Goal: Information Seeking & Learning: Learn about a topic

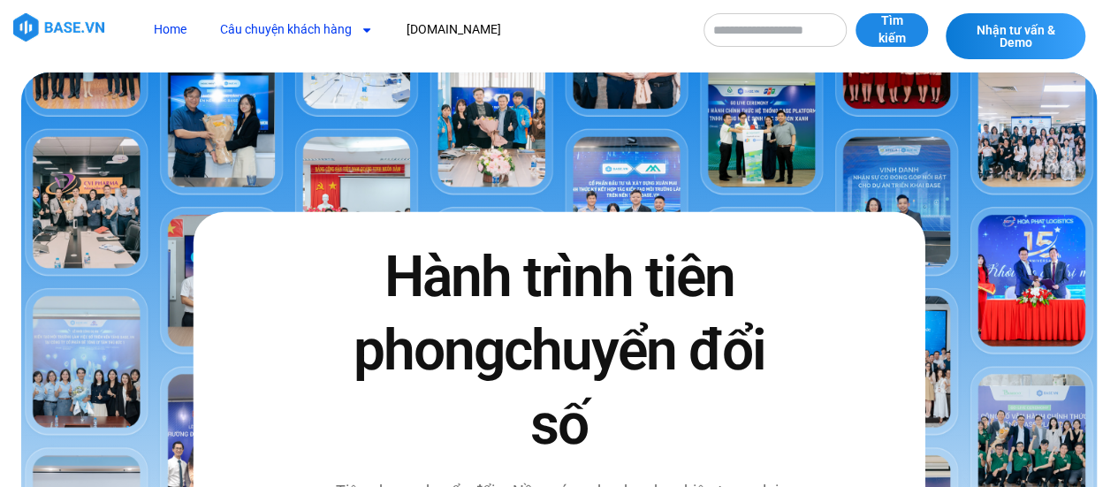
click at [346, 36] on link "Câu chuyện khách hàng" at bounding box center [296, 29] width 179 height 33
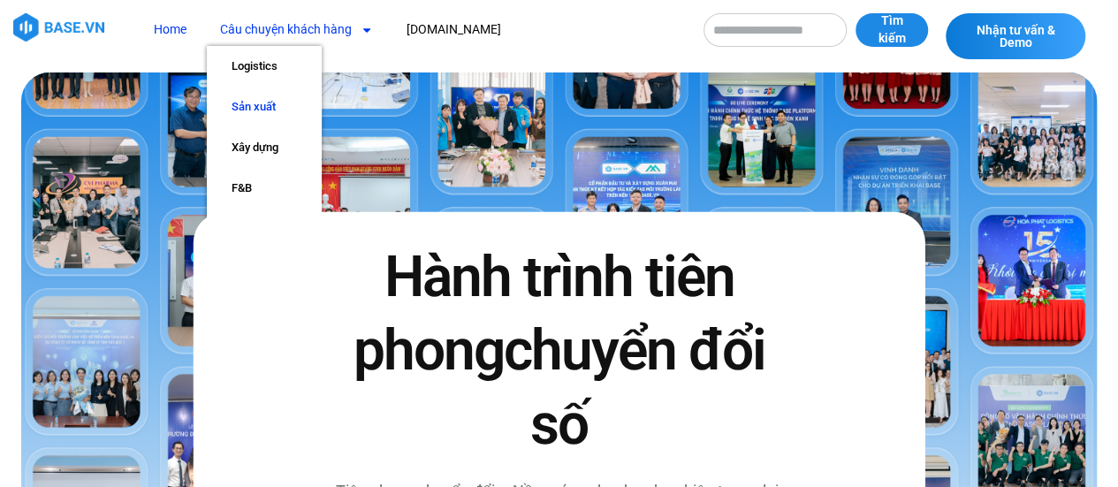
click at [268, 108] on link "Sản xuất" at bounding box center [264, 107] width 115 height 41
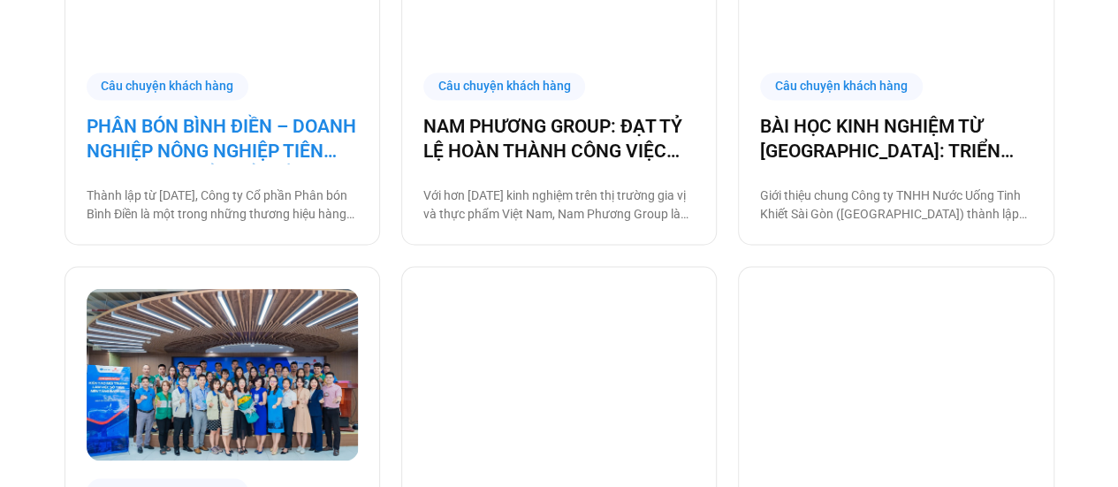
scroll to position [1502, 0]
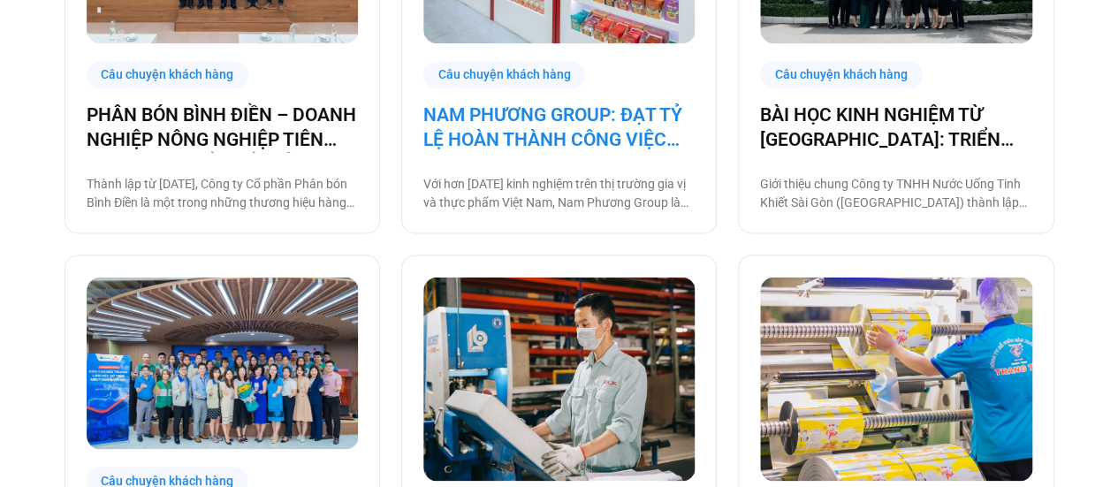
click at [502, 129] on link "NAM PHƯƠNG GROUP: ĐẠT TỶ LỆ HOÀN THÀNH CÔNG VIỆC ĐÚNG HẠN TỚI 93% NHỜ BASE PLAT…" at bounding box center [558, 127] width 271 height 49
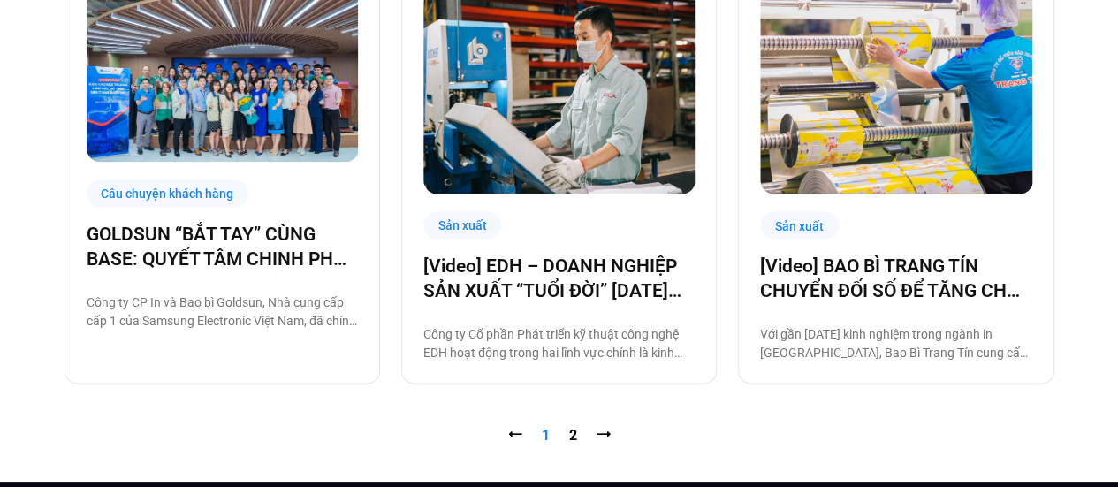
scroll to position [1851, 0]
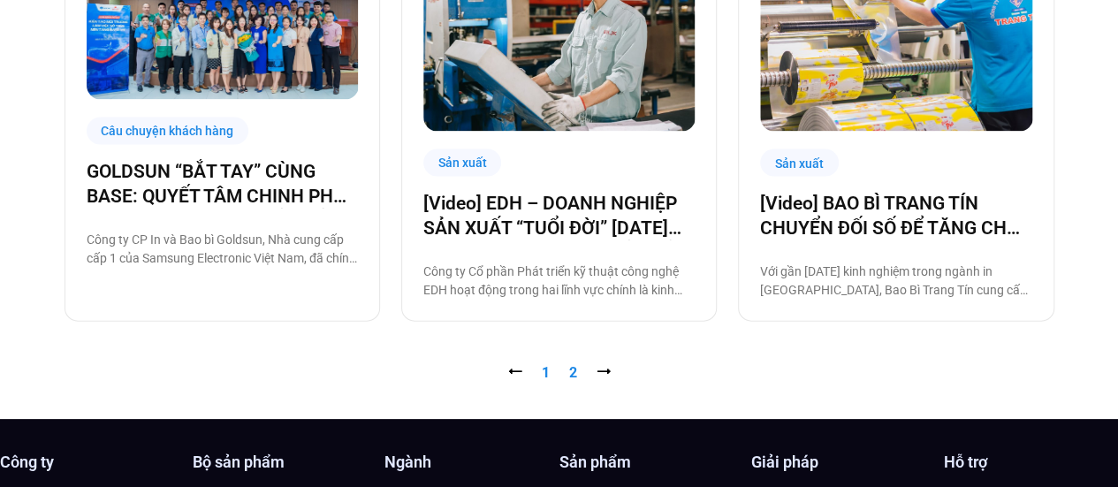
click at [569, 369] on link "Trang 2" at bounding box center [573, 372] width 8 height 17
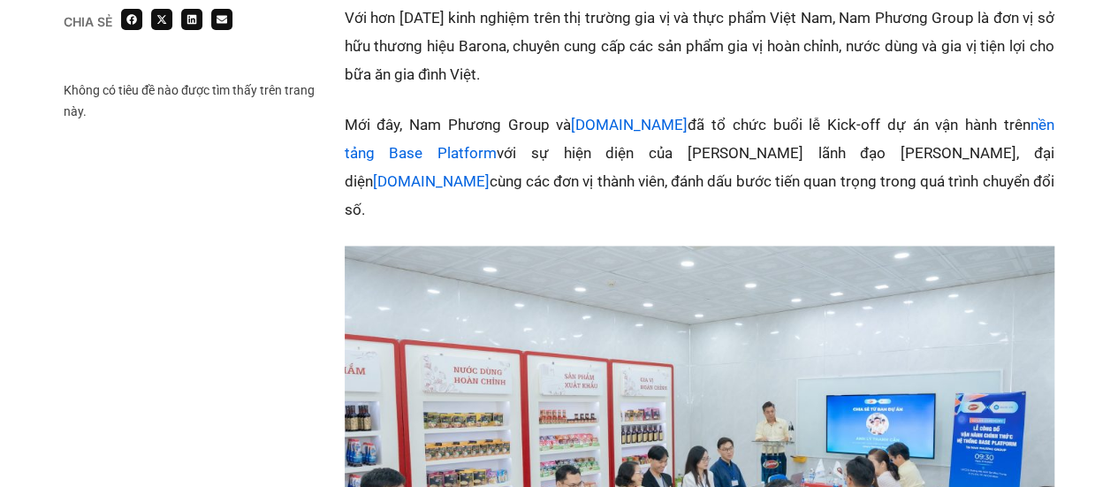
scroll to position [1237, 0]
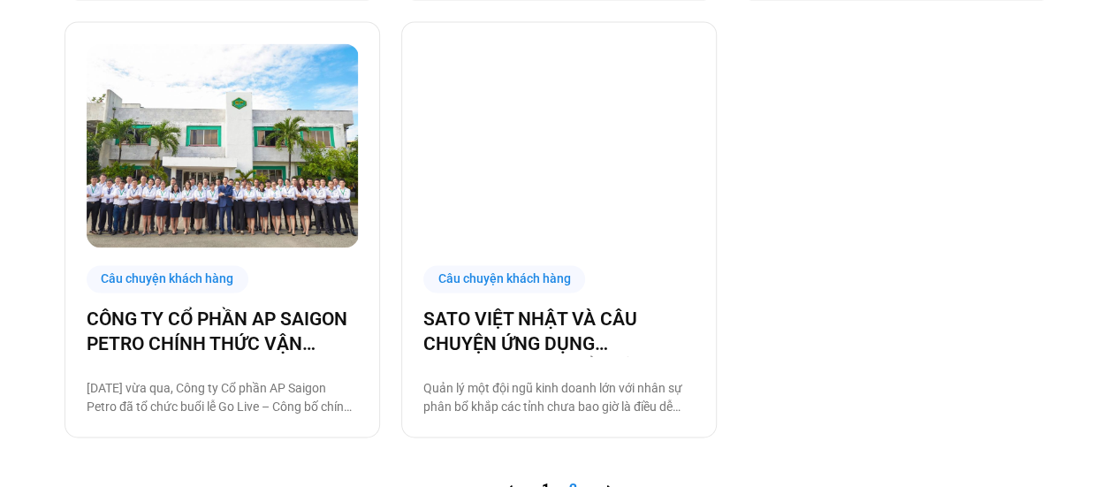
scroll to position [1326, 0]
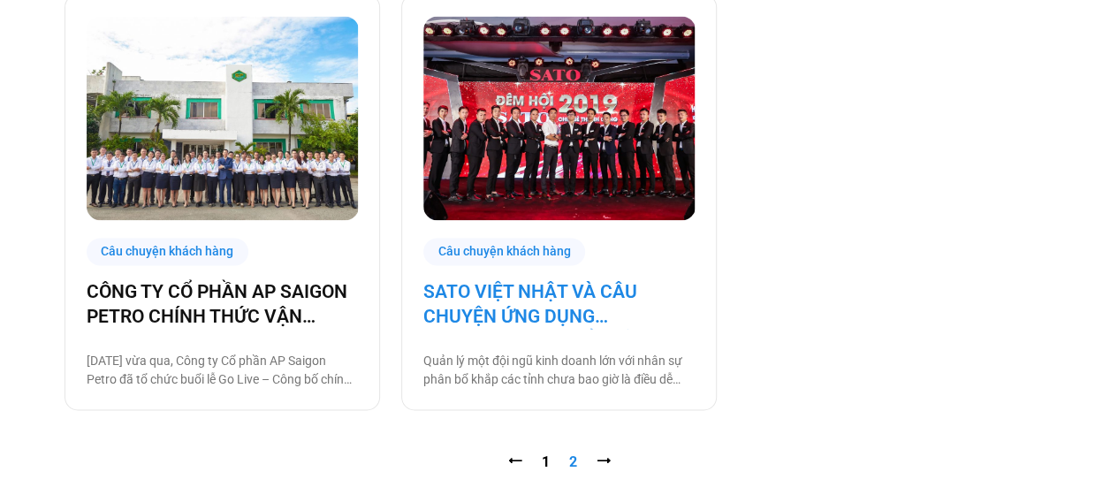
click at [513, 287] on link "SATO VIỆT NHẬT VÀ CÂU CHUYỆN ỨNG DỤNG BASE.VN ĐỂ QUẢN LÝ HOẠT ĐỘNG KINH DOANH" at bounding box center [558, 303] width 271 height 49
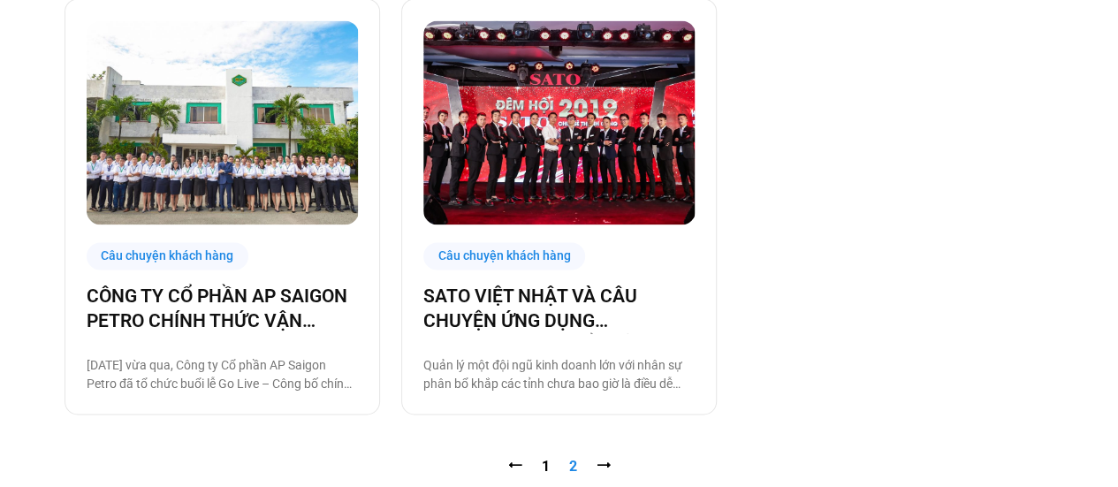
click at [551, 457] on nav "⭠ Trang 1 Trang 2 ⭢" at bounding box center [560, 465] width 990 height 21
click at [544, 471] on link "Trang 1" at bounding box center [546, 465] width 8 height 17
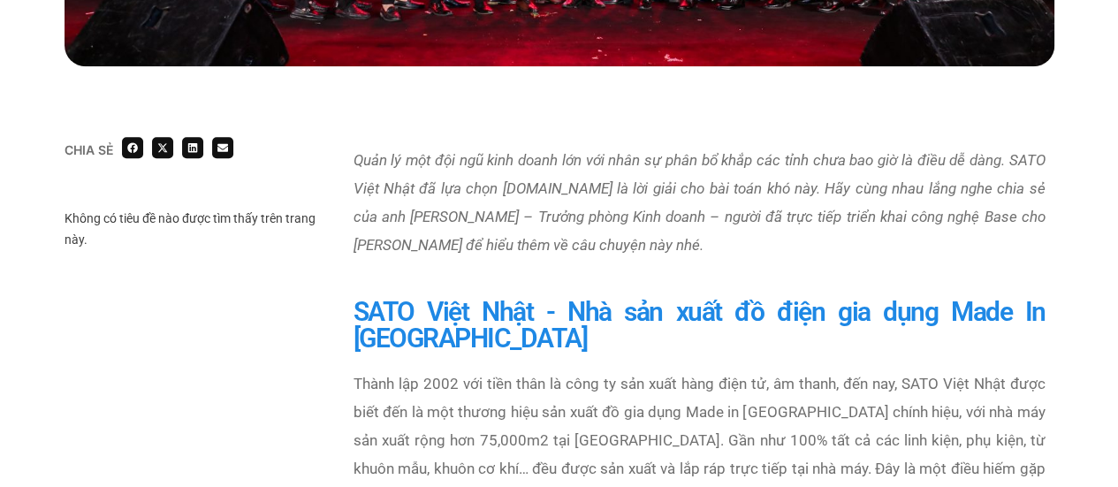
scroll to position [884, 0]
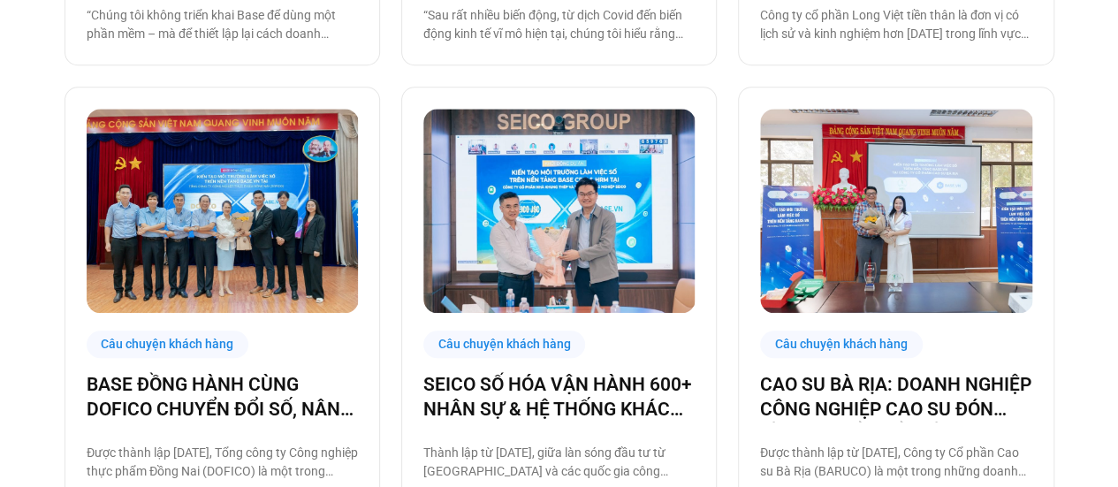
scroll to position [884, 0]
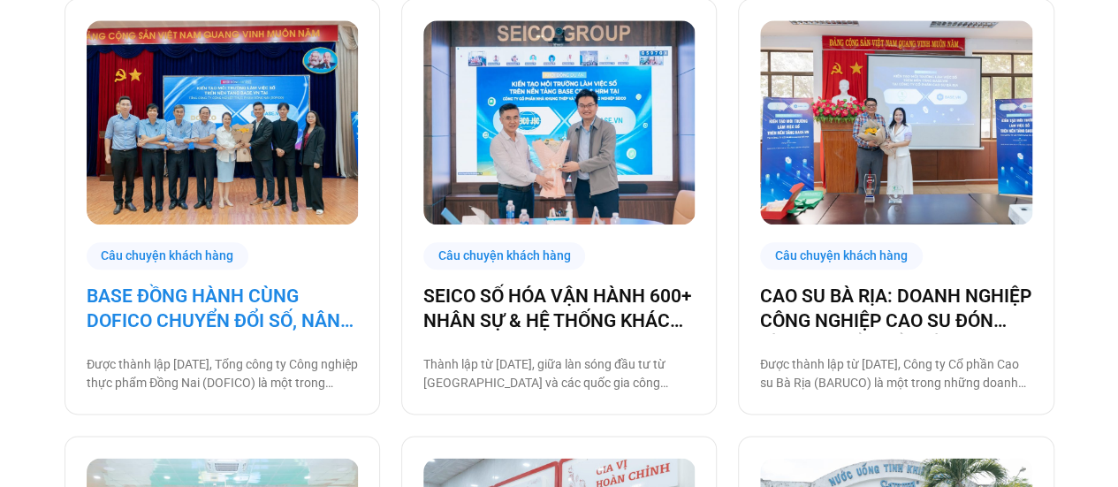
click at [235, 315] on link "BASE ĐỒNG HÀNH CÙNG DOFICO CHUYỂN ĐỔI SỐ, NÂNG CAO VỊ THẾ DOANH NGHIỆP VIỆT" at bounding box center [222, 308] width 271 height 49
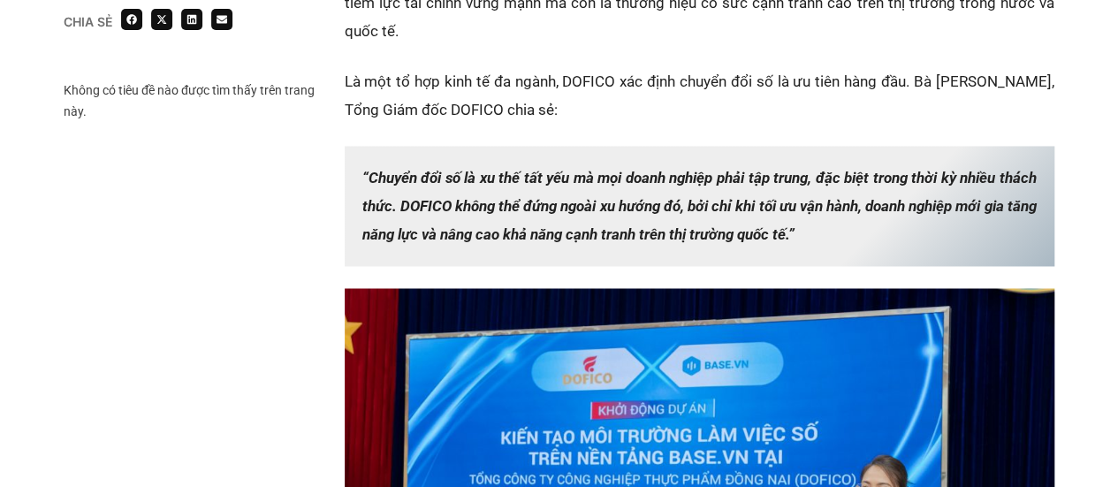
scroll to position [1414, 0]
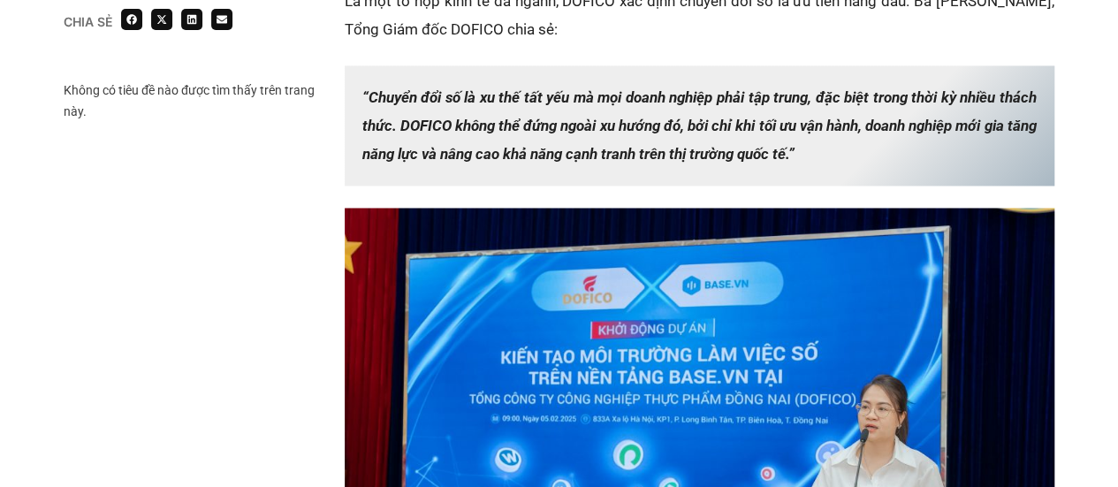
scroll to position [1414, 0]
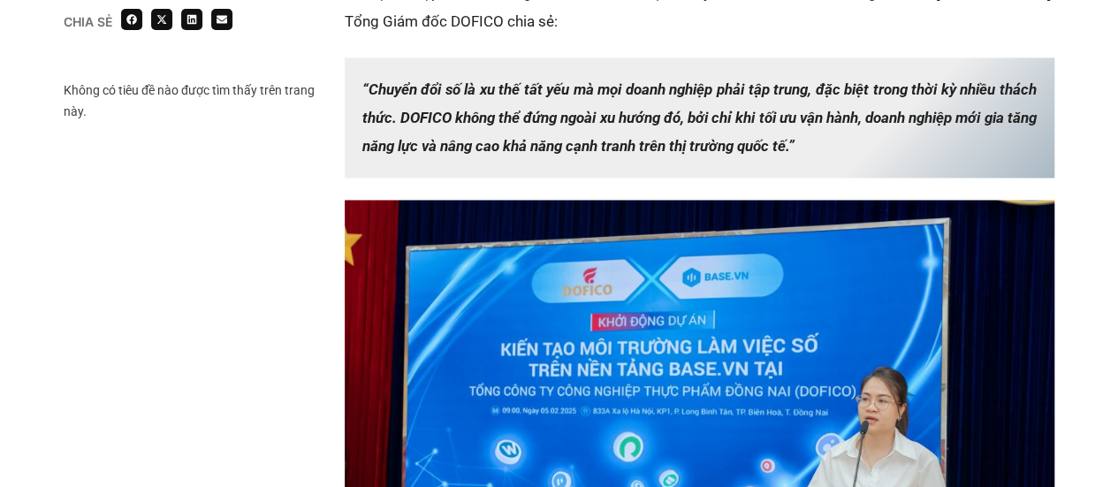
drag, startPoint x: 488, startPoint y: 19, endPoint x: 355, endPoint y: 89, distance: 150.2
click at [355, 89] on p "“Chuyển đổi số là xu thế tất yếu mà mọi doanh nghiệp phải tập trung, đặc biệt t…" at bounding box center [700, 117] width 710 height 120
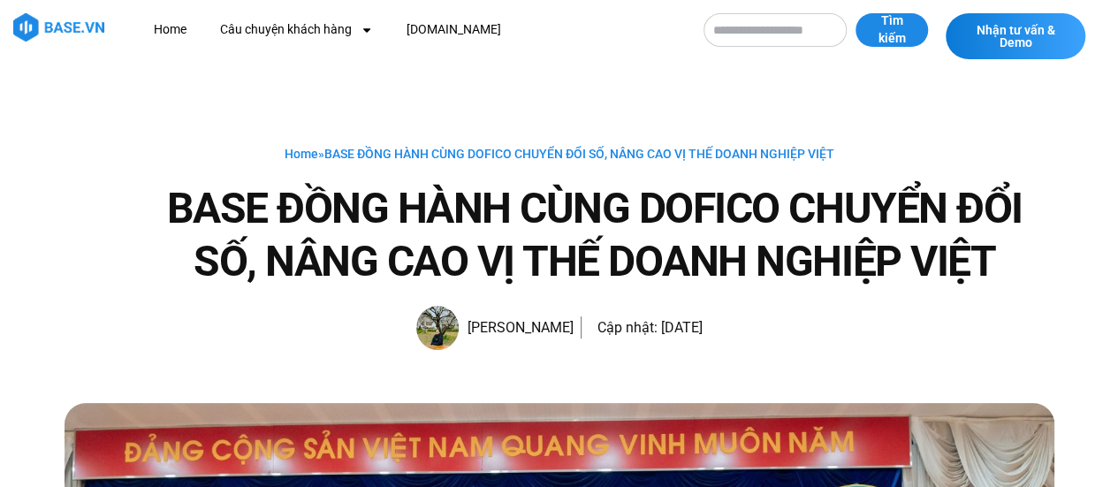
scroll to position [0, 0]
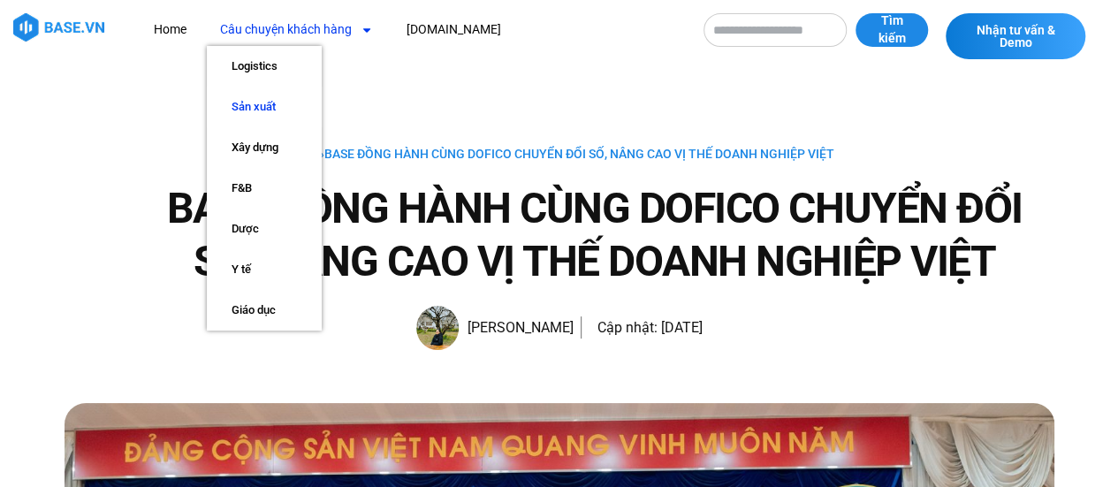
click at [277, 97] on link "Sản xuất" at bounding box center [264, 107] width 115 height 41
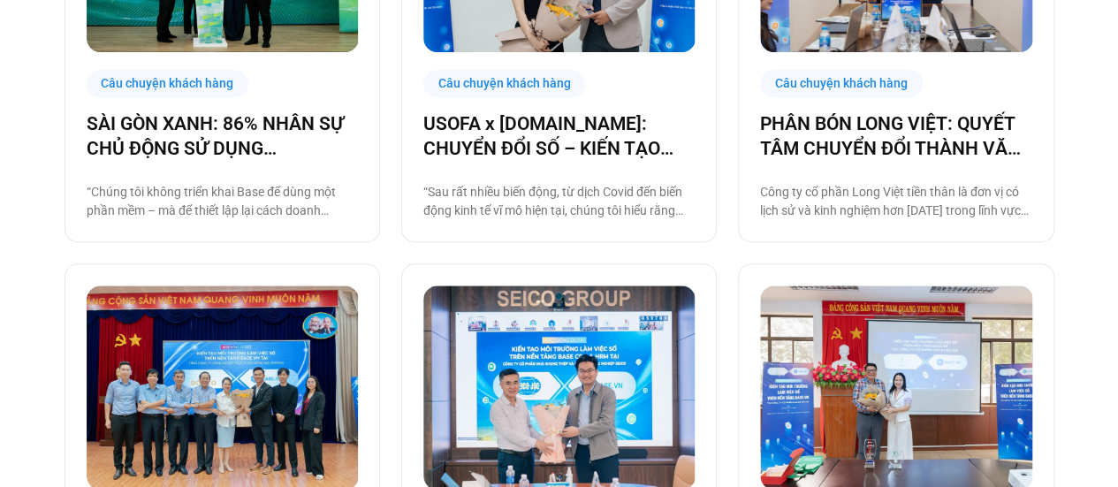
scroll to position [614, 0]
